Goal: Task Accomplishment & Management: Manage account settings

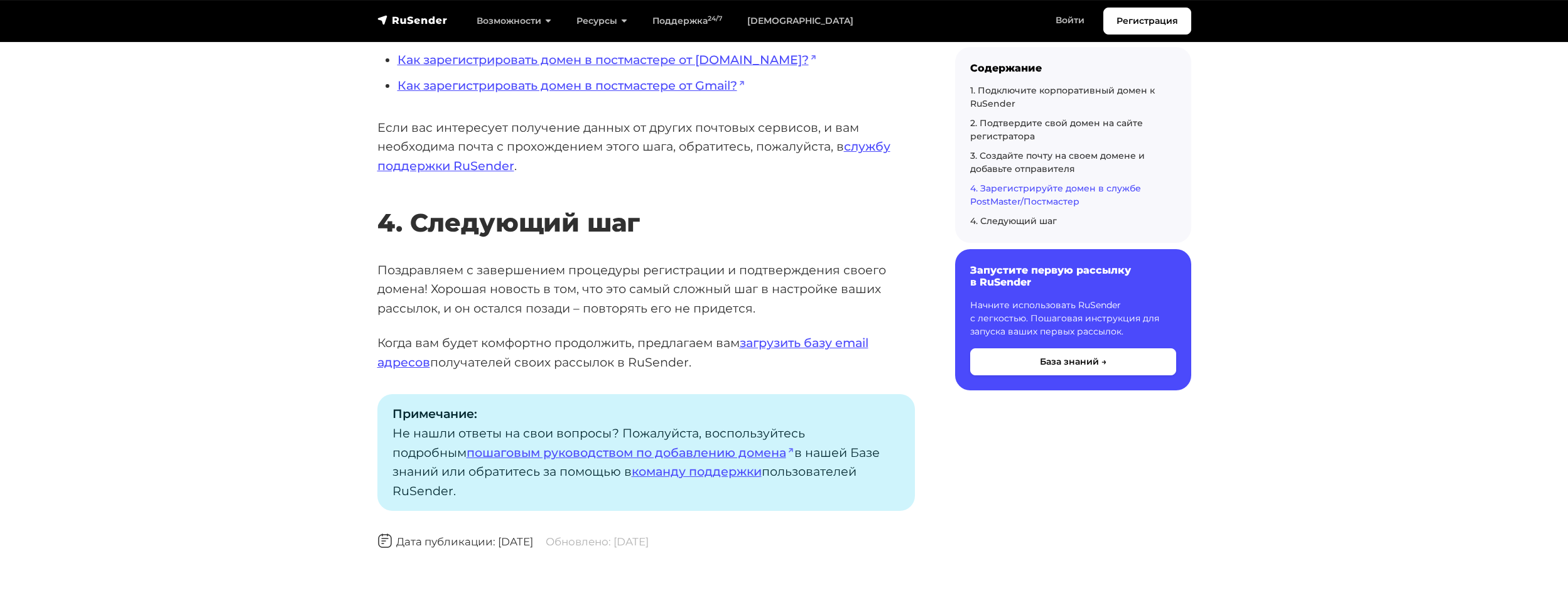
scroll to position [3703, 0]
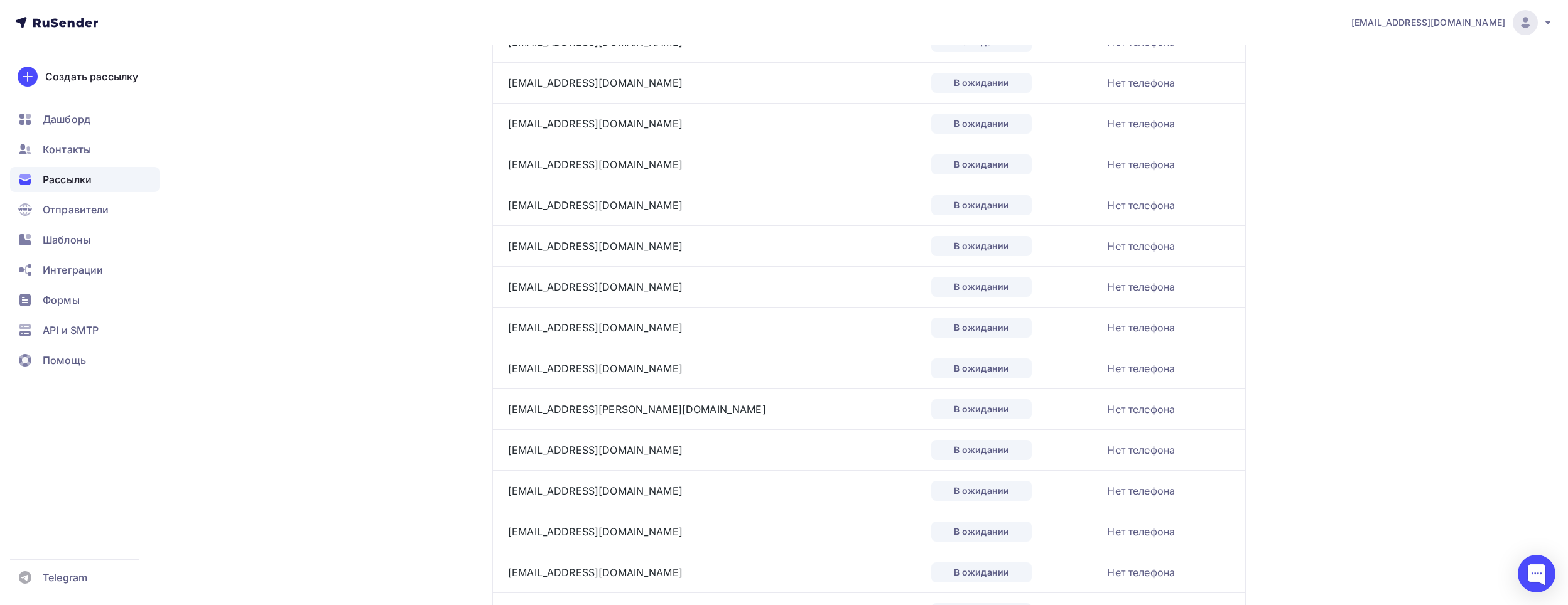
scroll to position [1799, 0]
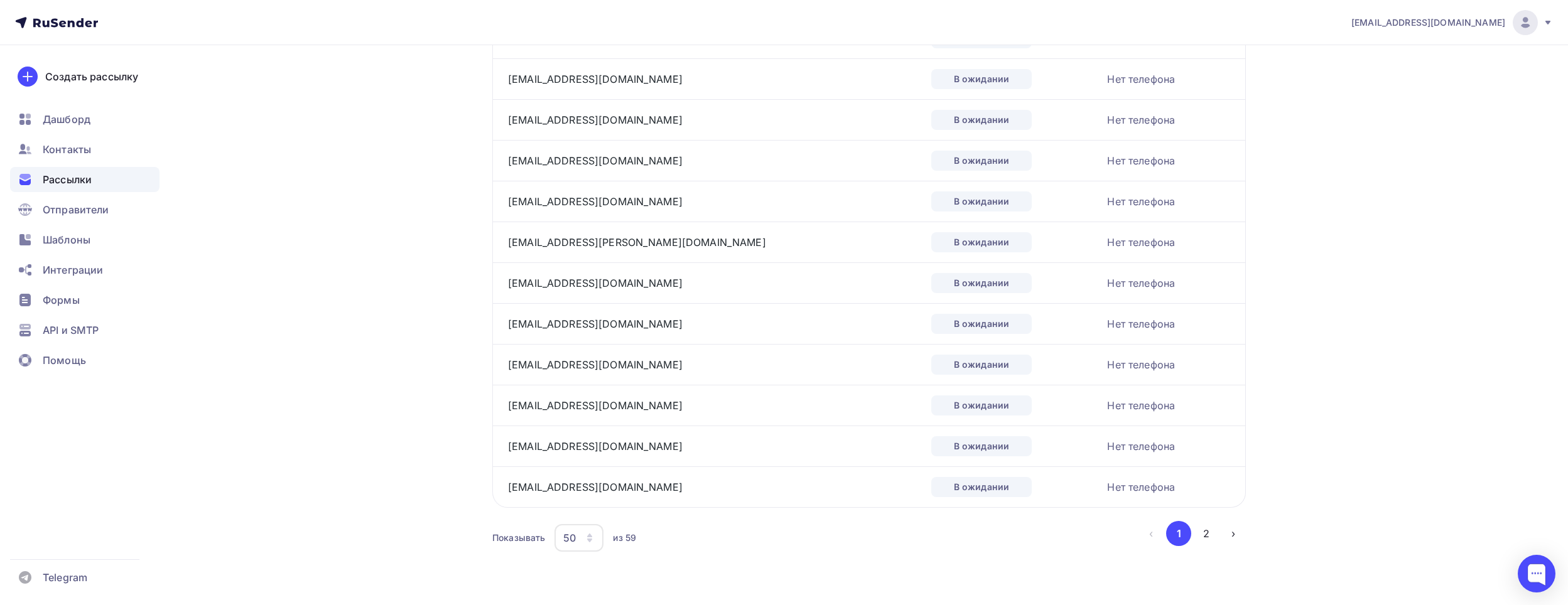
click at [91, 182] on span "Рассылки" at bounding box center [67, 179] width 49 height 15
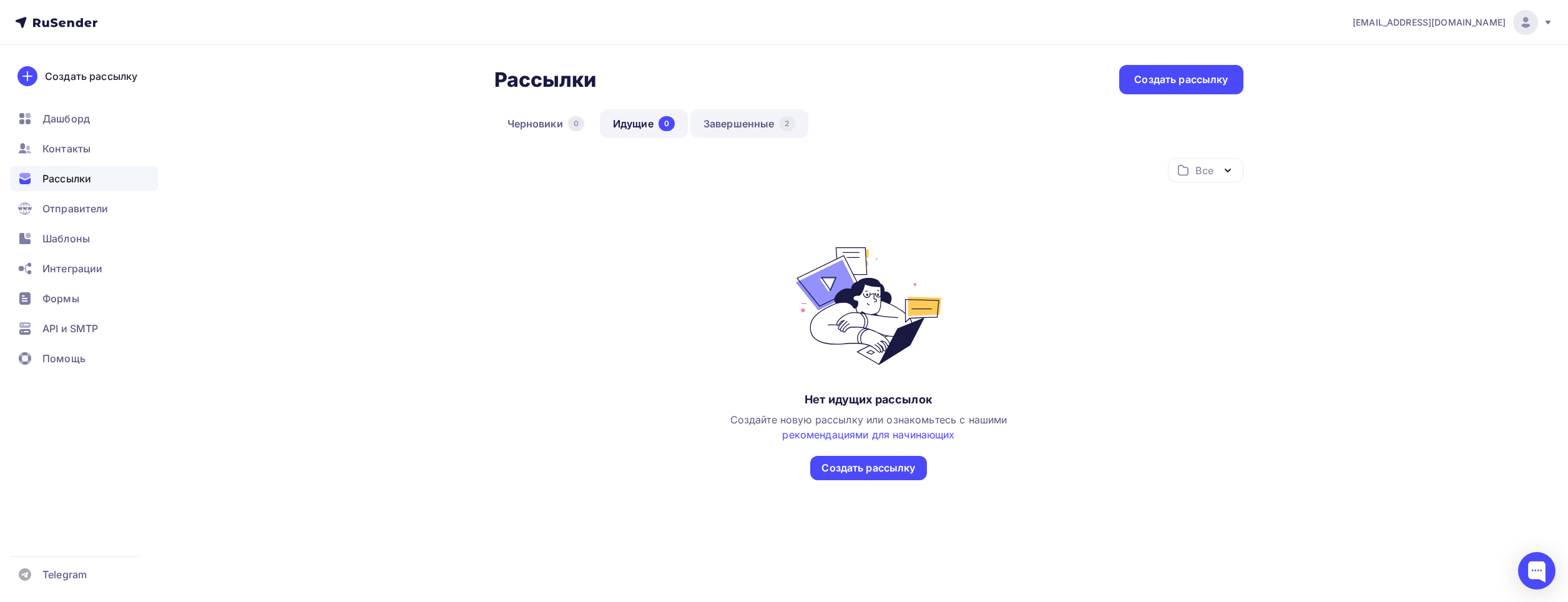
click at [720, 129] on link "Завершенные 2" at bounding box center [749, 124] width 118 height 29
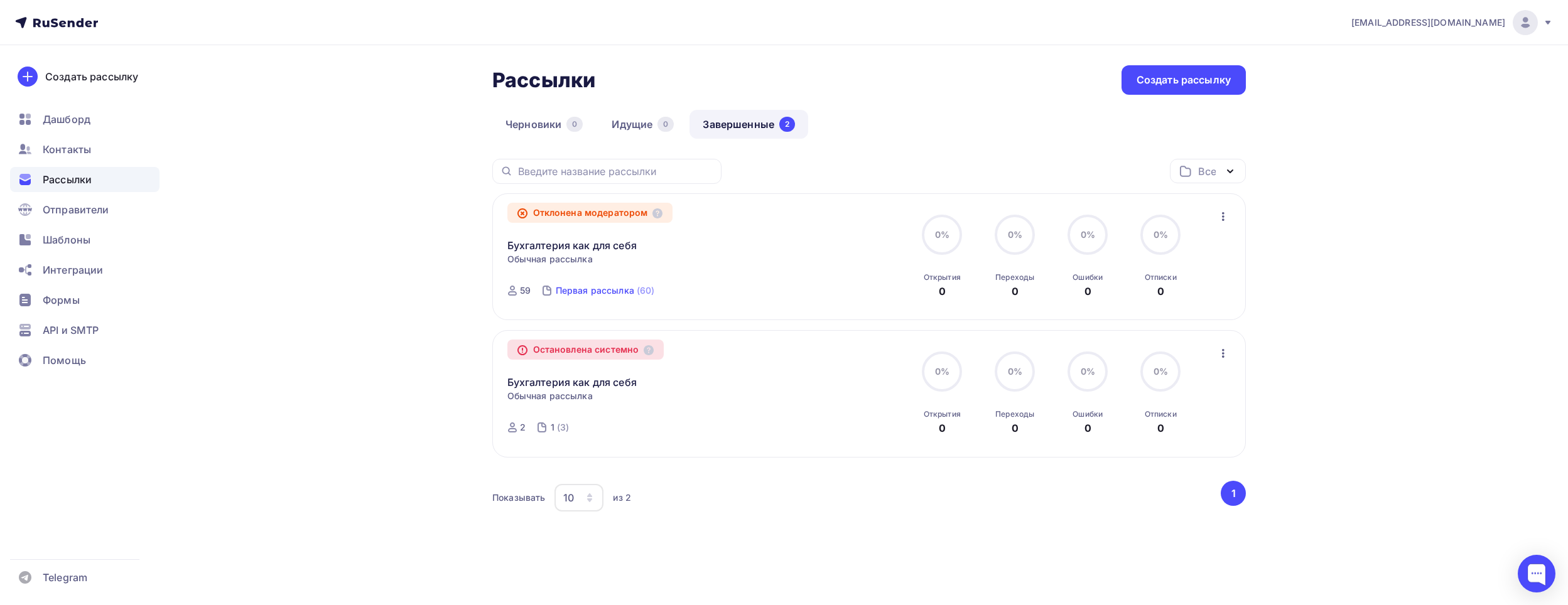
click at [589, 286] on div "Первая рассылка" at bounding box center [594, 290] width 78 height 12
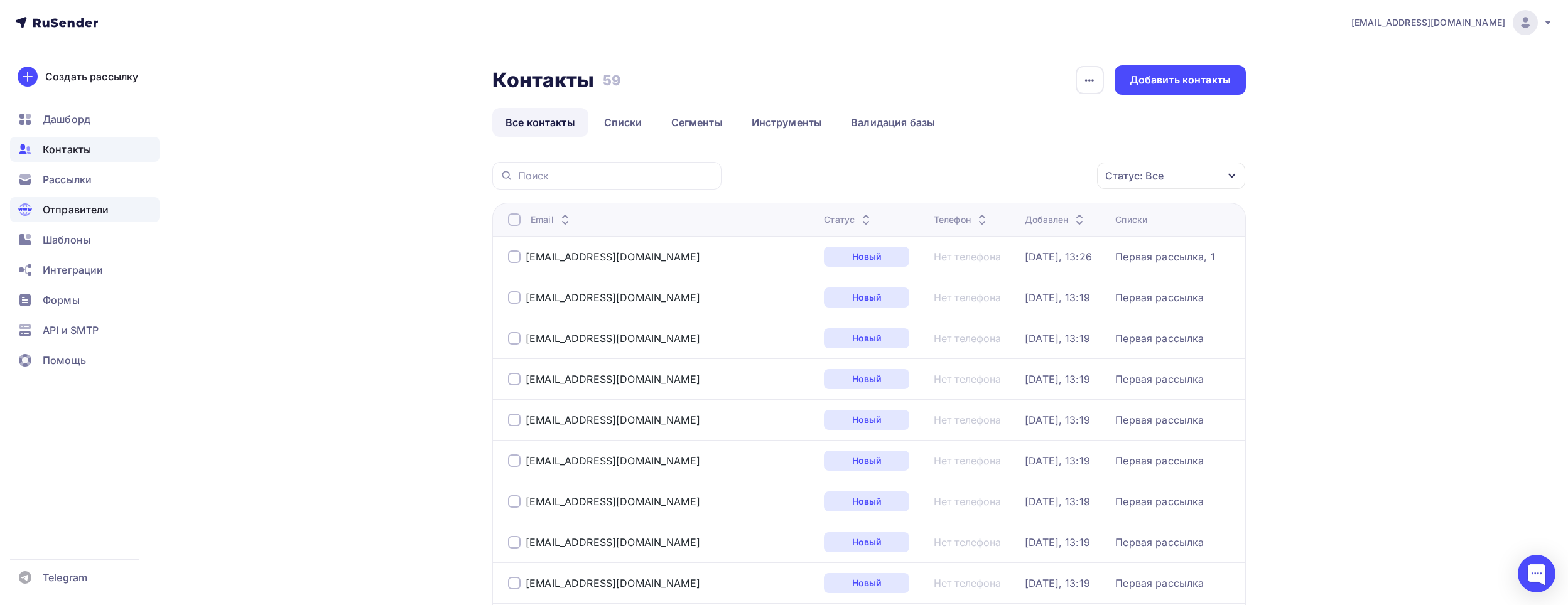
click at [64, 210] on span "Отправители" at bounding box center [75, 210] width 67 height 15
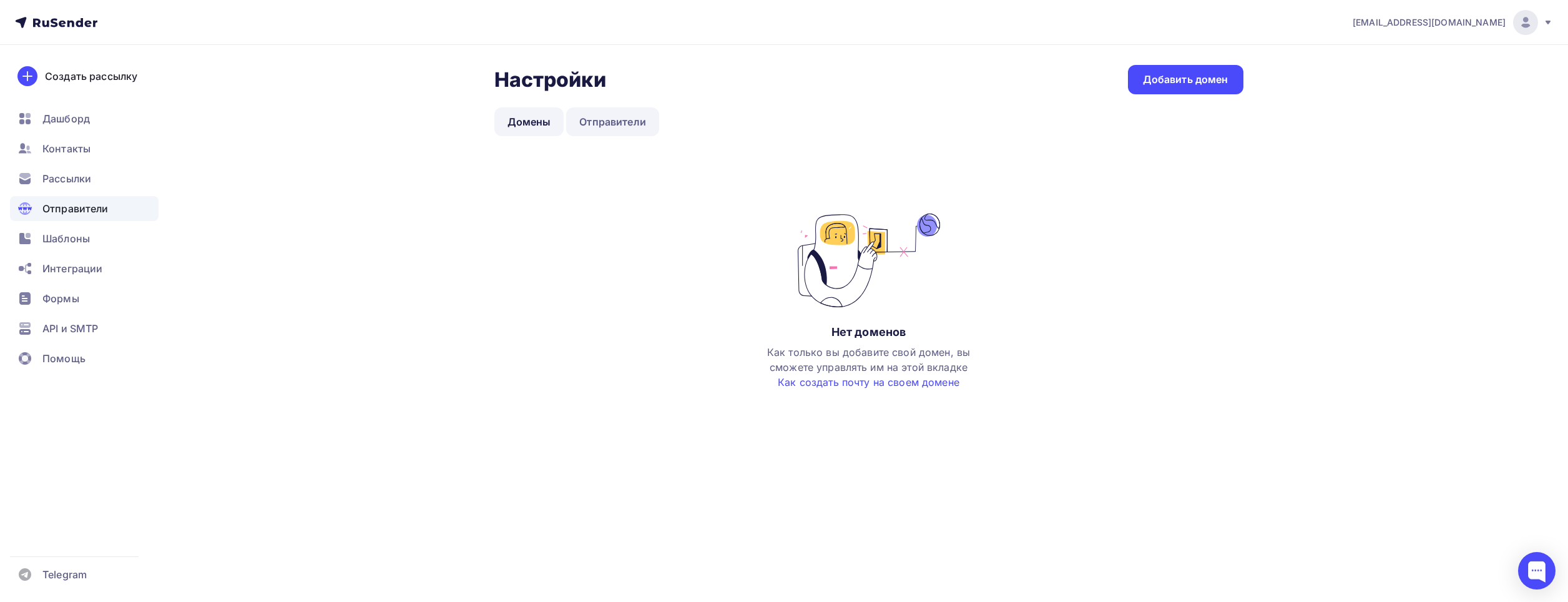
click at [630, 126] on link "Отправители" at bounding box center [612, 121] width 93 height 29
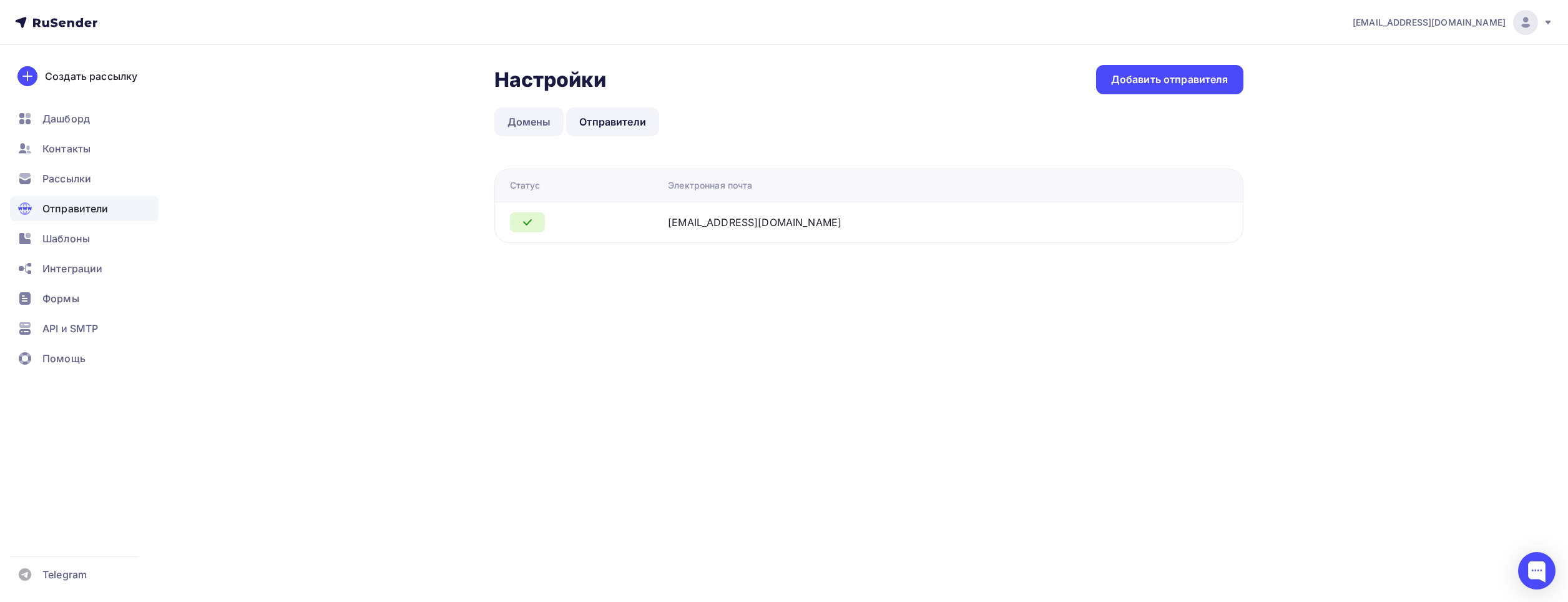
click at [522, 115] on link "Домены" at bounding box center [530, 121] width 70 height 29
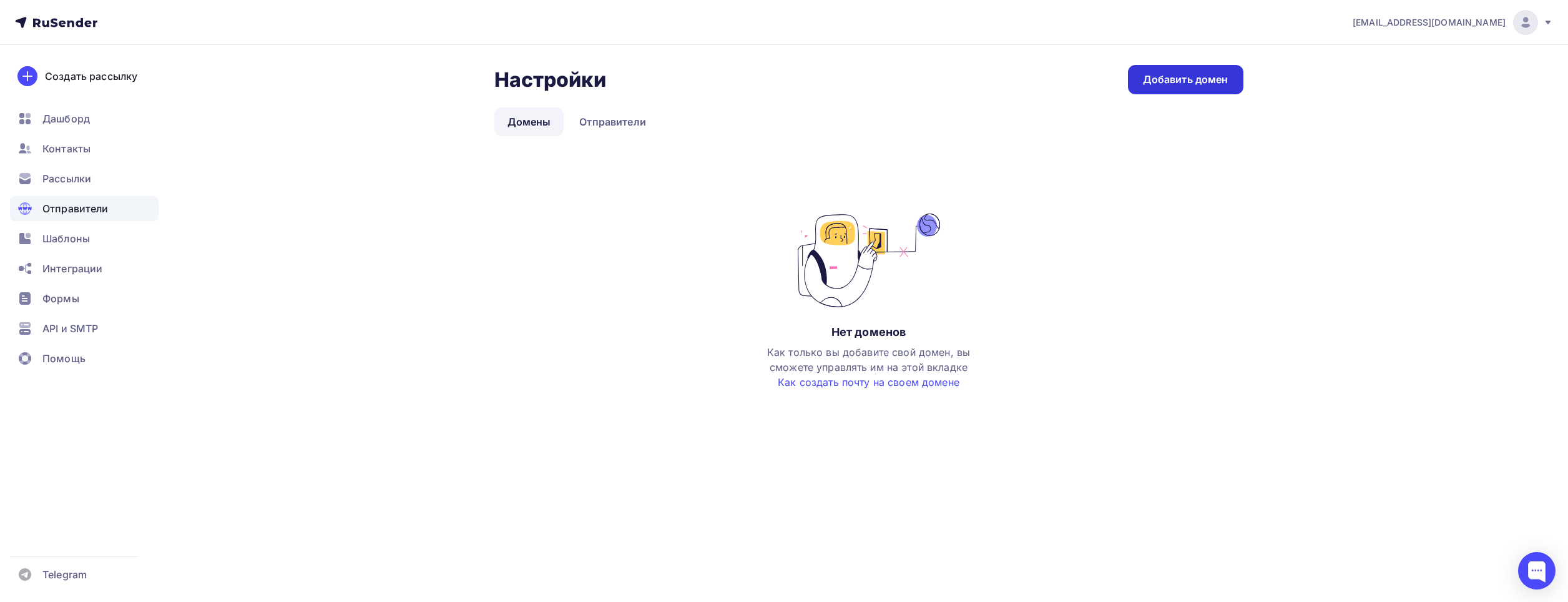
click at [1155, 92] on link "Добавить домен" at bounding box center [1185, 79] width 116 height 29
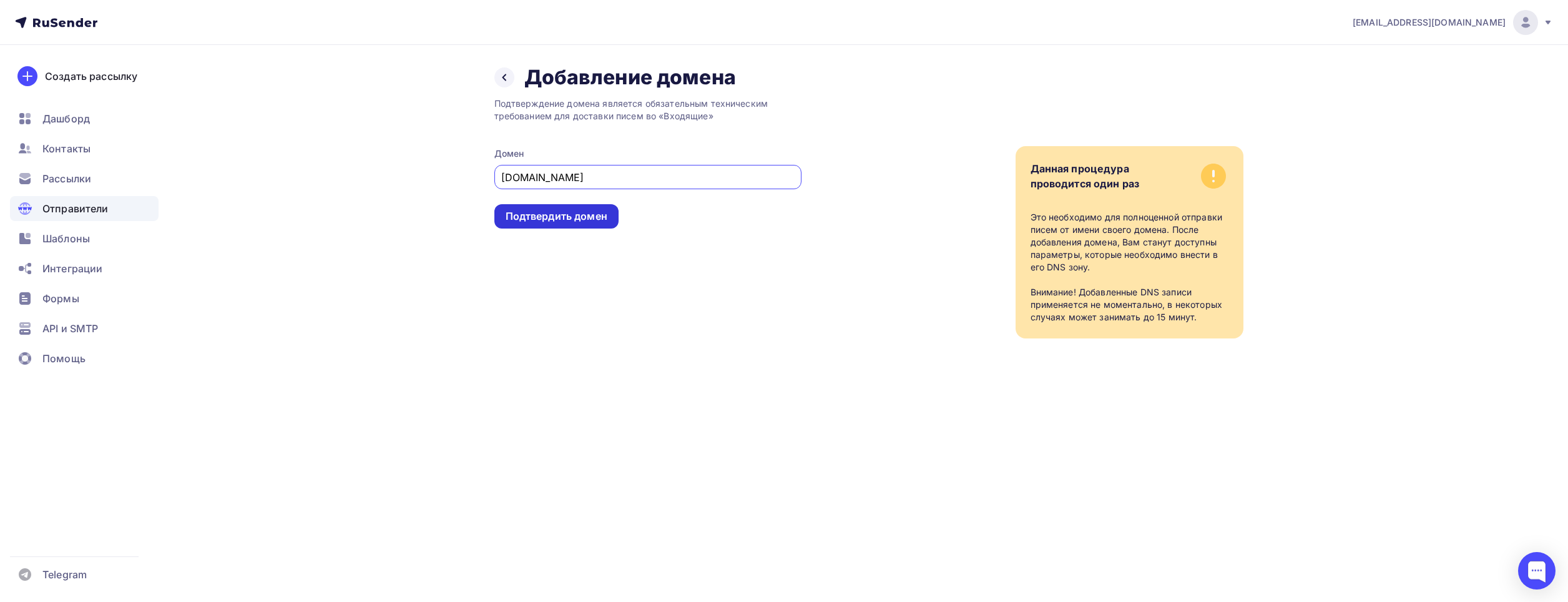
type input "[DOMAIN_NAME]"
click at [570, 216] on div "Подтвердить домен" at bounding box center [556, 216] width 102 height 14
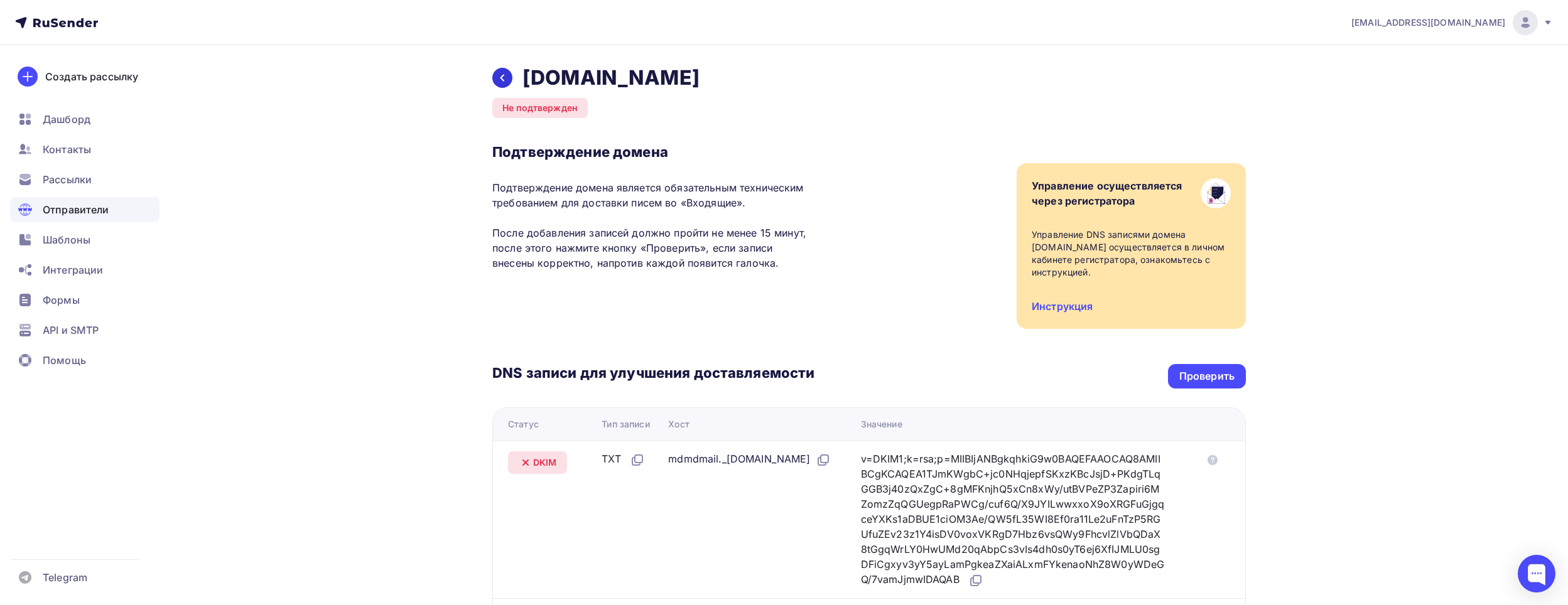
click at [501, 80] on icon at bounding box center [503, 78] width 10 height 10
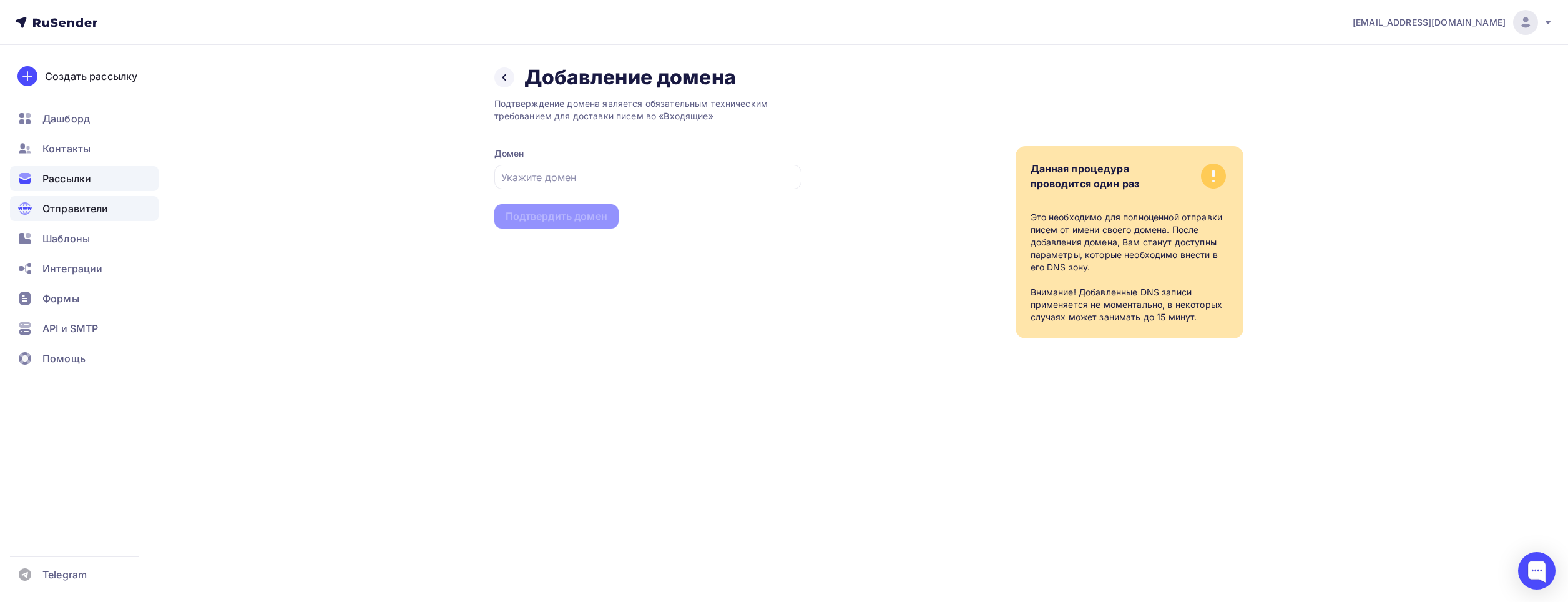
click at [74, 174] on span "Рассылки" at bounding box center [66, 179] width 49 height 15
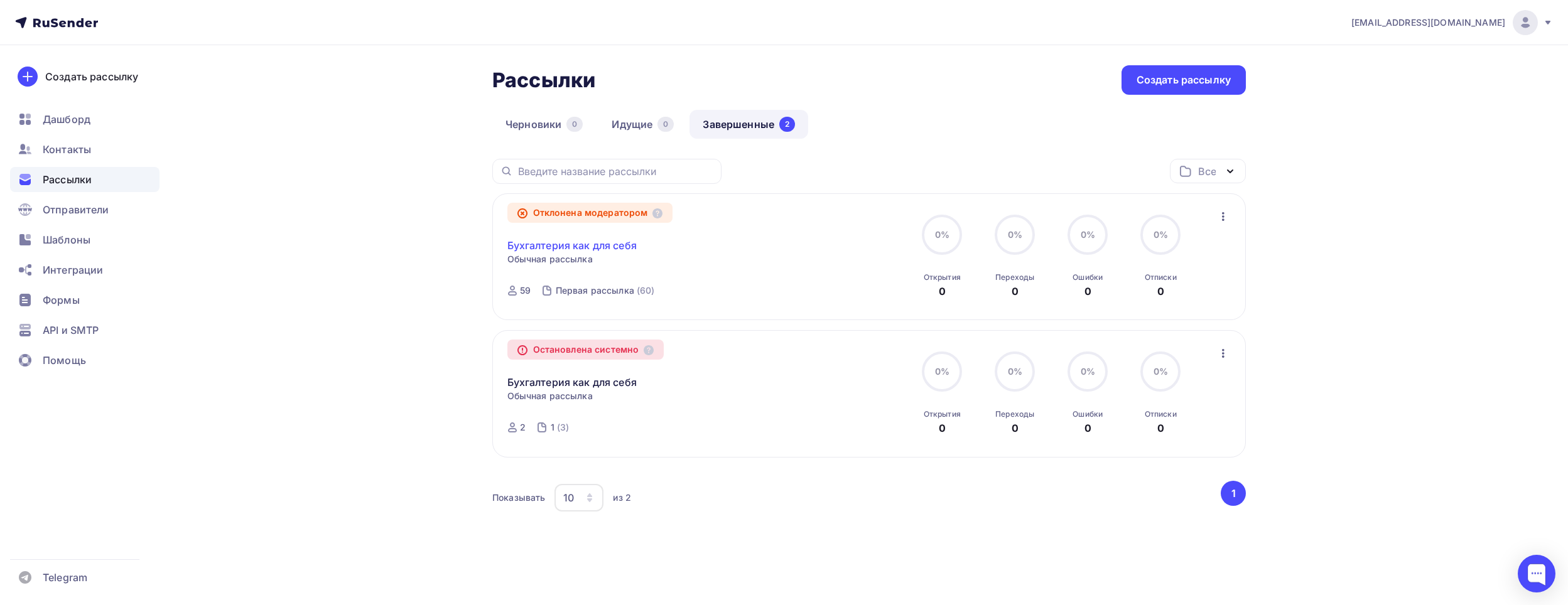
click at [592, 242] on link "Бухгалтерия как для себя" at bounding box center [572, 245] width 129 height 15
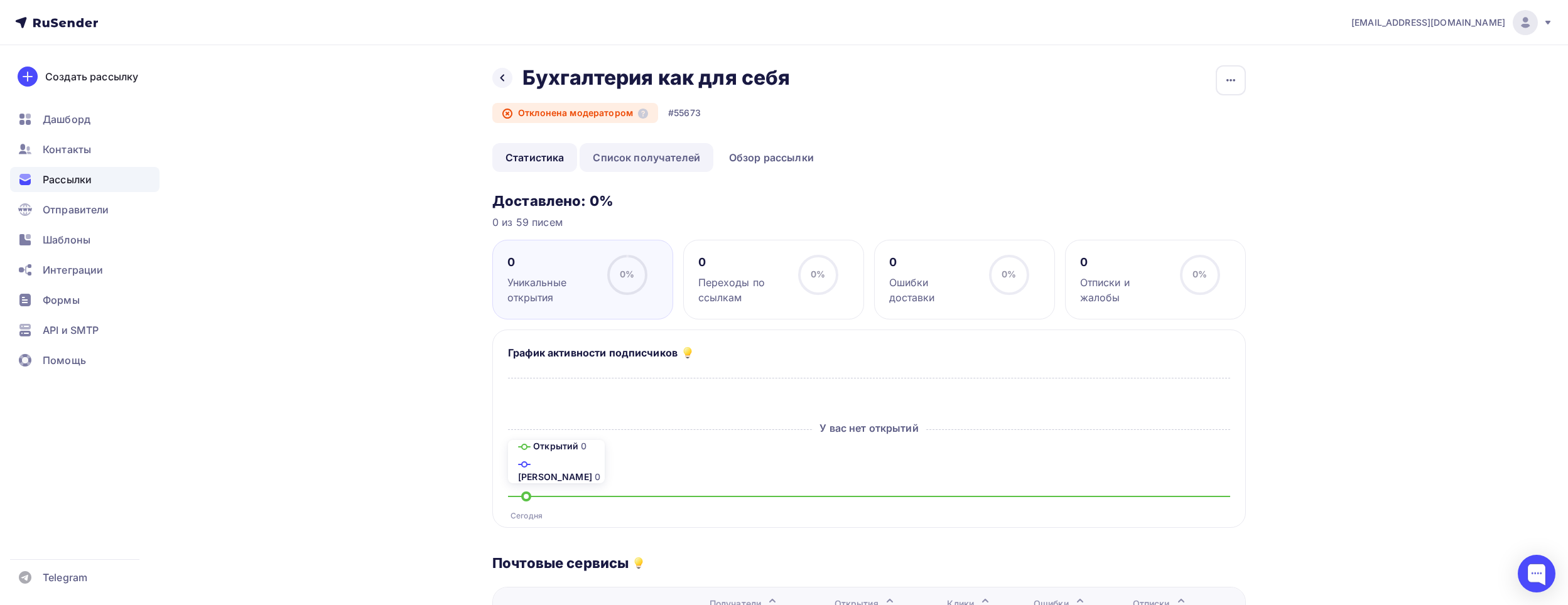
click at [620, 161] on link "Список получателей" at bounding box center [646, 157] width 134 height 29
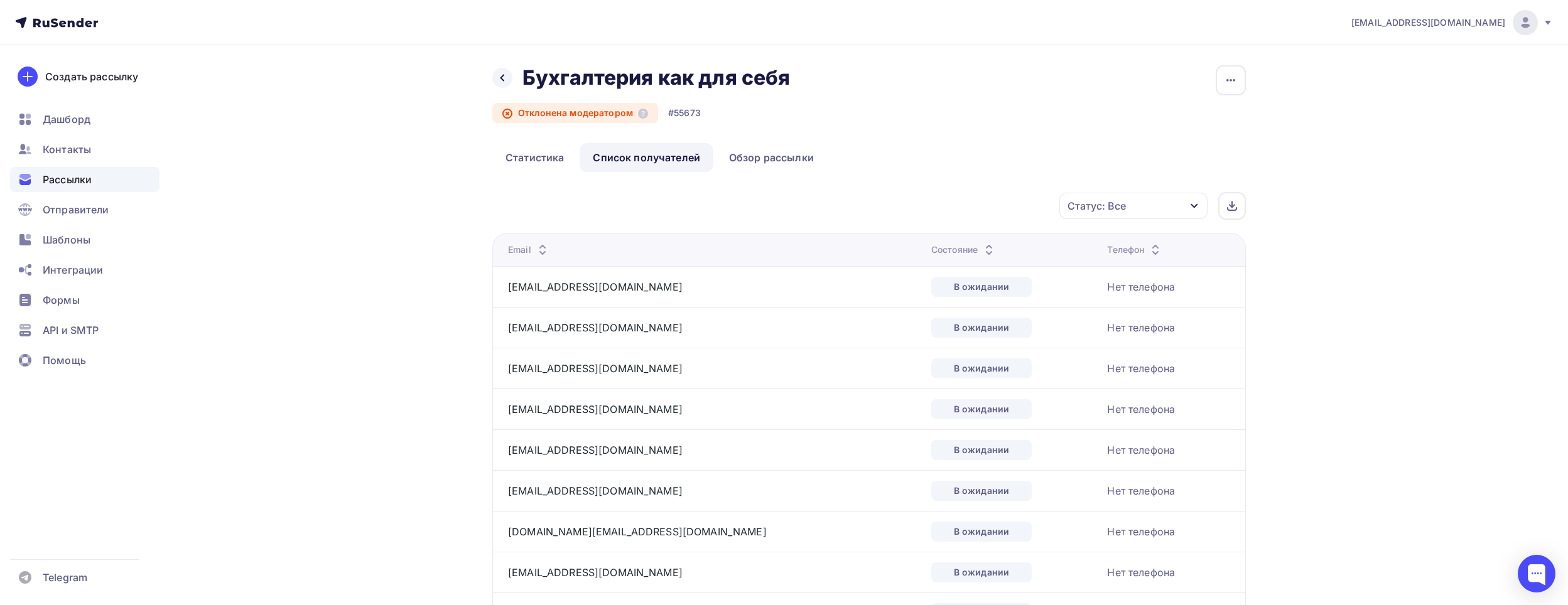
scroll to position [126, 0]
